Goal: Information Seeking & Learning: Learn about a topic

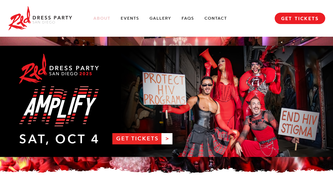
click at [105, 19] on link "About" at bounding box center [101, 18] width 17 height 5
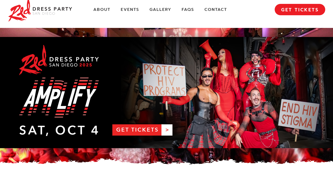
scroll to position [10, 0]
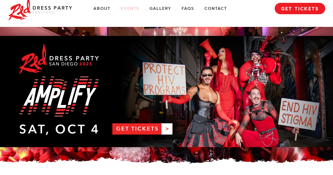
click at [131, 10] on link "Events" at bounding box center [130, 8] width 18 height 5
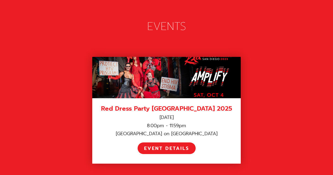
scroll to position [716, 0]
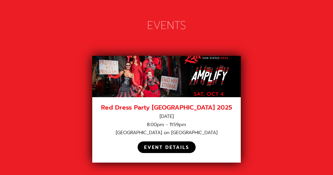
click at [154, 145] on div "EVENT DETAILS" at bounding box center [166, 148] width 45 height 6
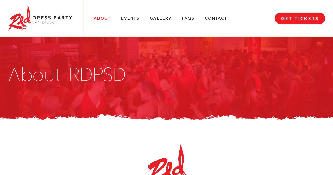
scroll to position [13, 0]
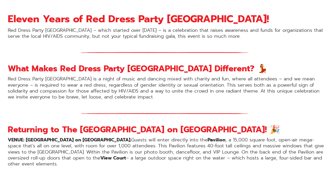
scroll to position [309, 0]
